Goal: Check status: Check status

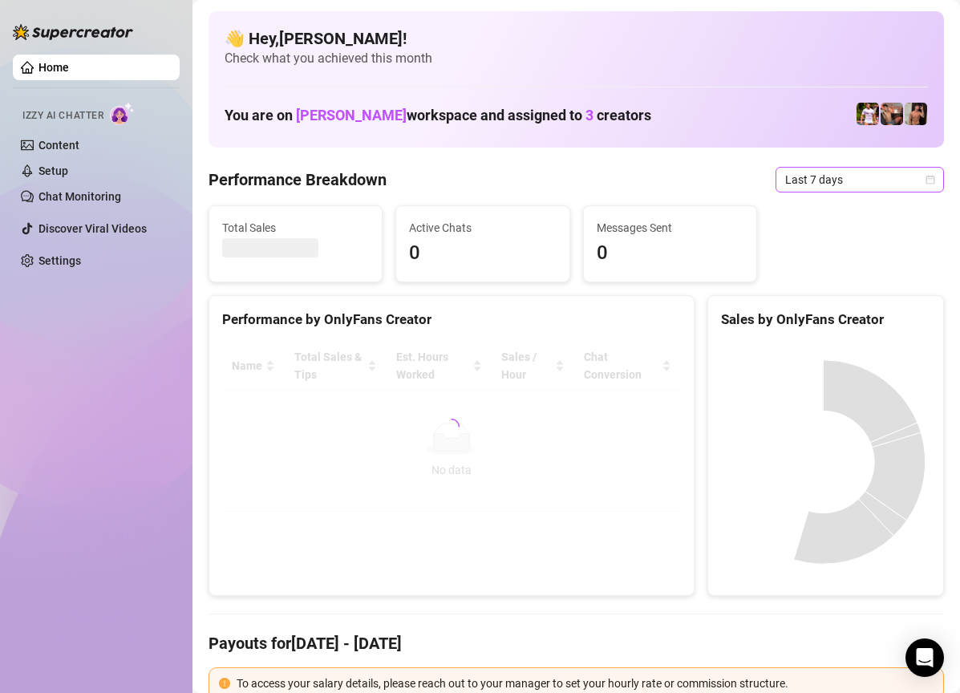
click at [881, 175] on span "Last 7 days" at bounding box center [859, 180] width 149 height 24
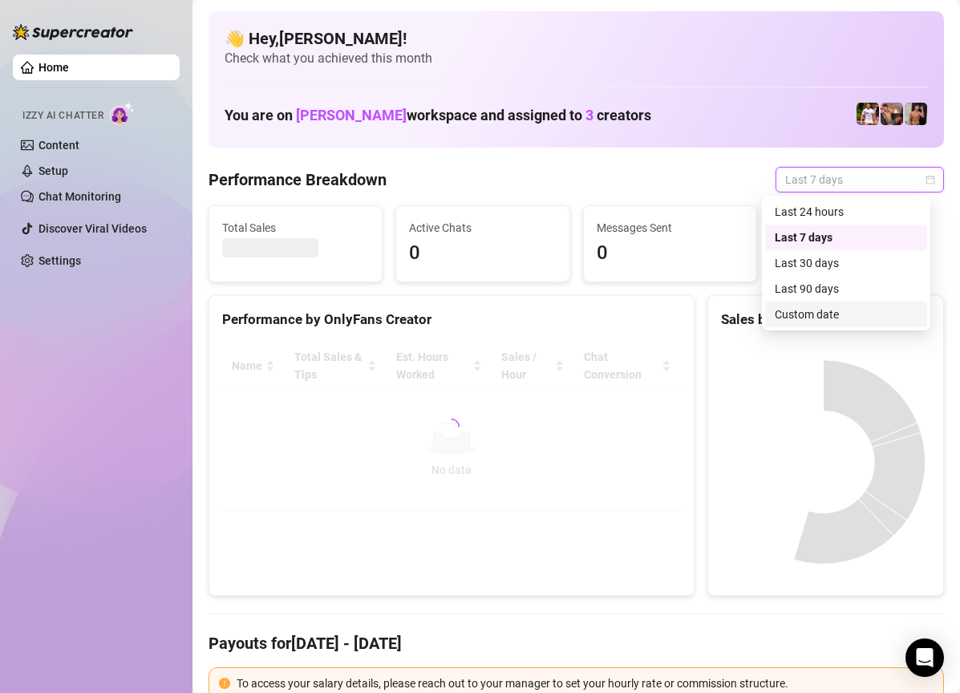
click at [800, 318] on div "Custom date" at bounding box center [846, 315] width 143 height 18
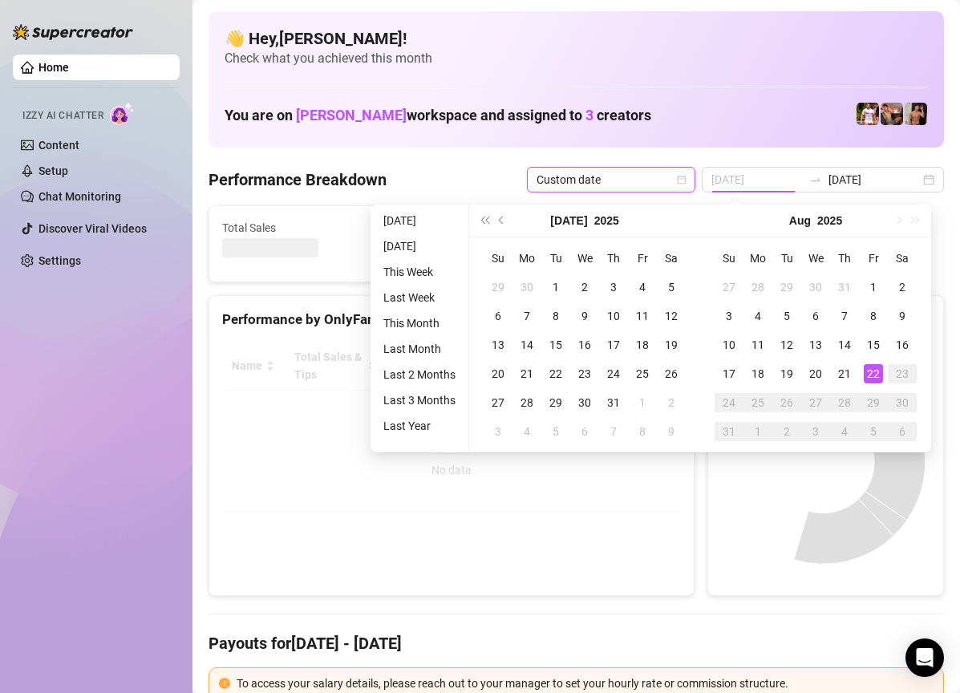
type input "[DATE]"
click at [877, 375] on div "22" at bounding box center [873, 373] width 19 height 19
click at [877, 375] on canvas at bounding box center [823, 462] width 205 height 241
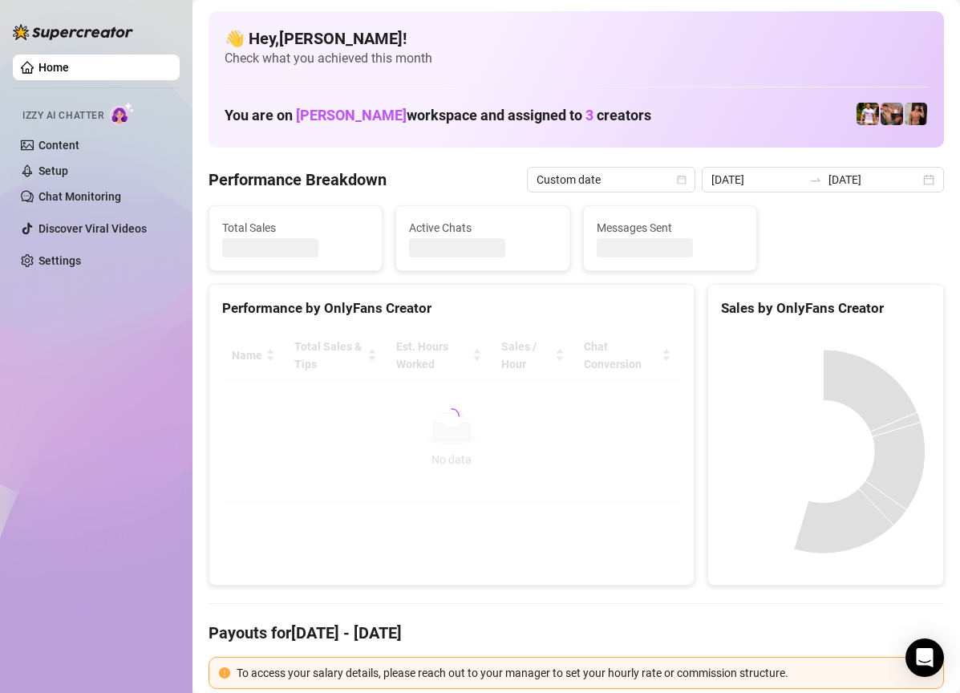
type input "[DATE]"
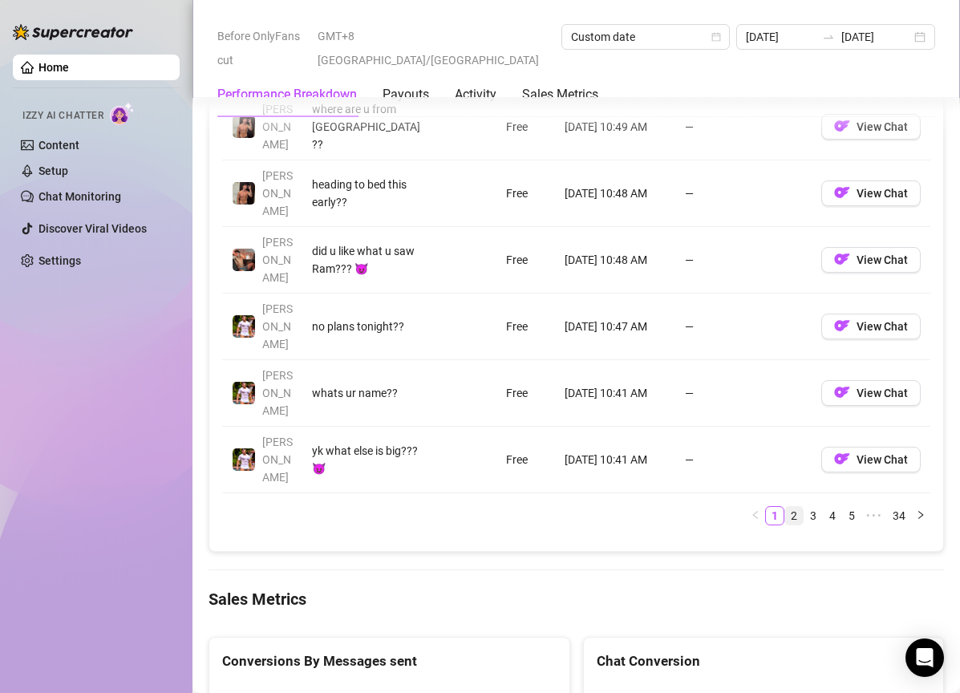
scroll to position [1885, 0]
click at [785, 507] on link "2" at bounding box center [794, 516] width 18 height 18
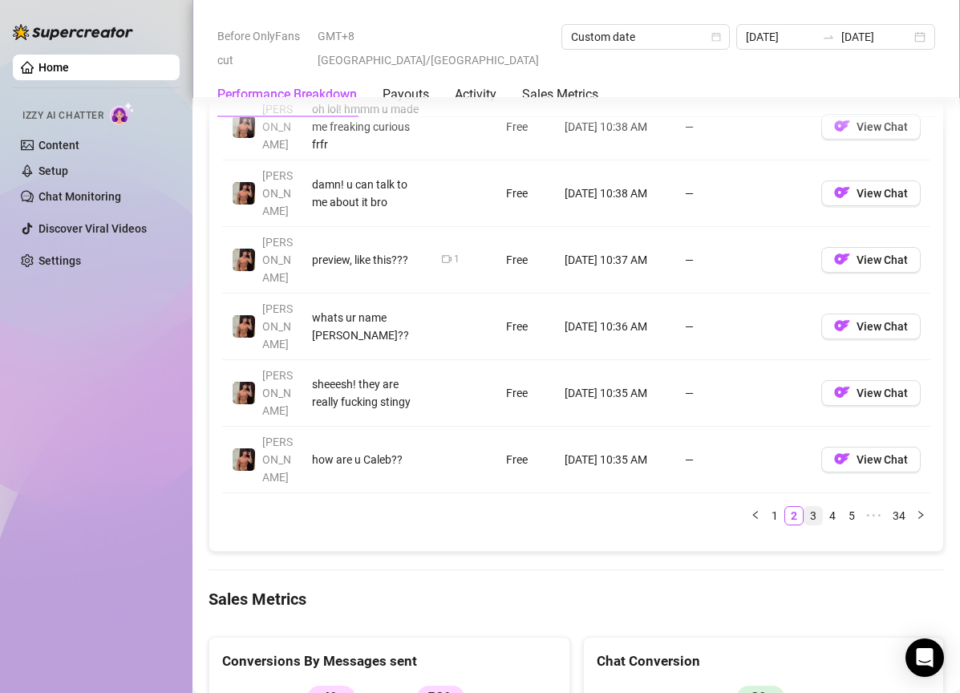
click at [804, 507] on link "3" at bounding box center [813, 516] width 18 height 18
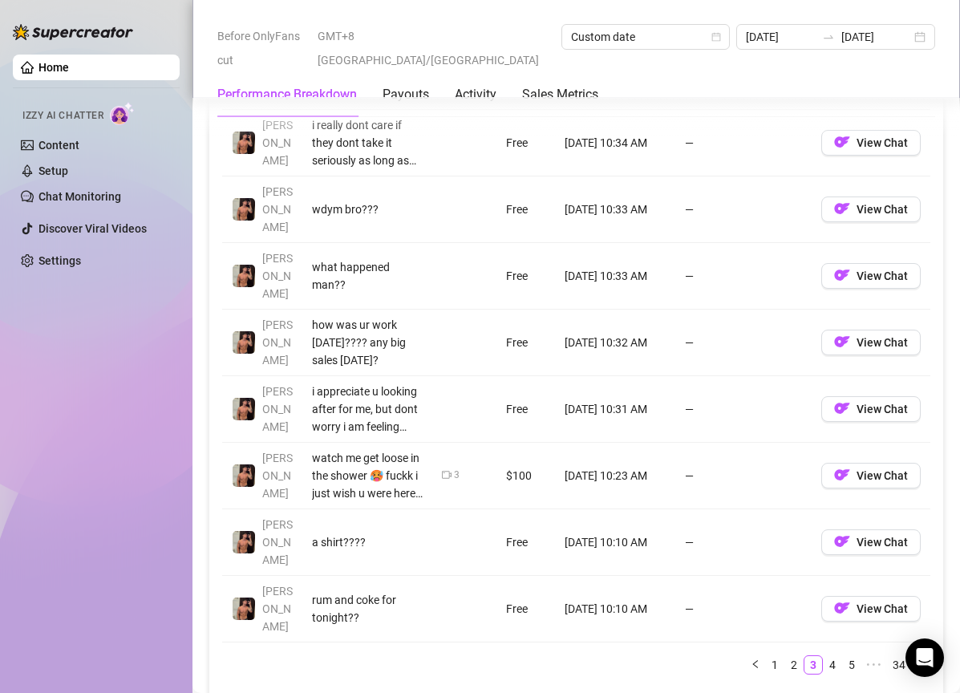
scroll to position [1724, 0]
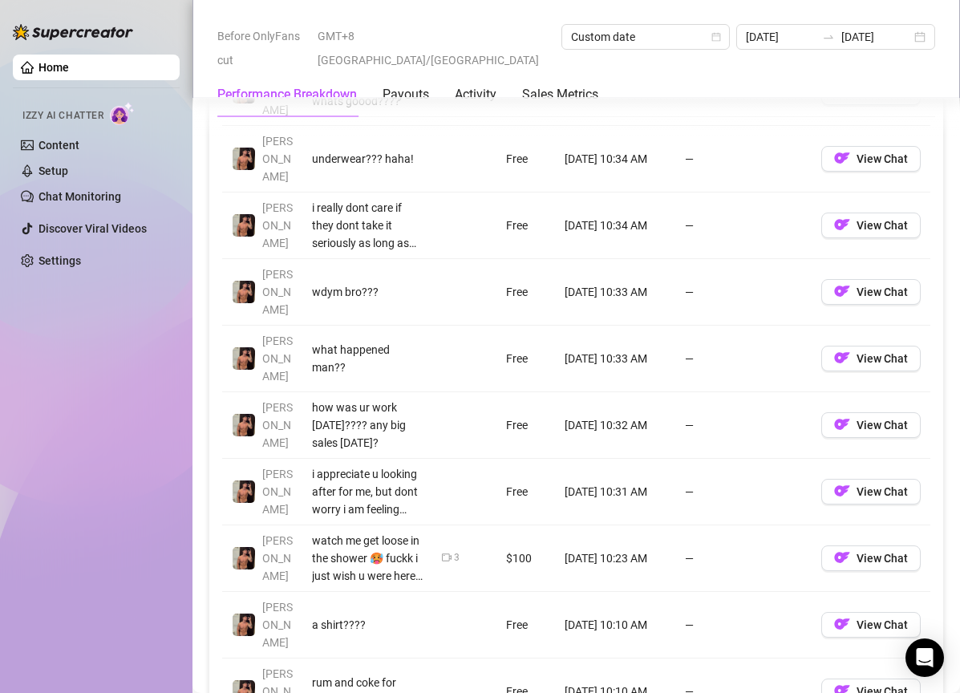
scroll to position [1644, 0]
